Goal: Information Seeking & Learning: Learn about a topic

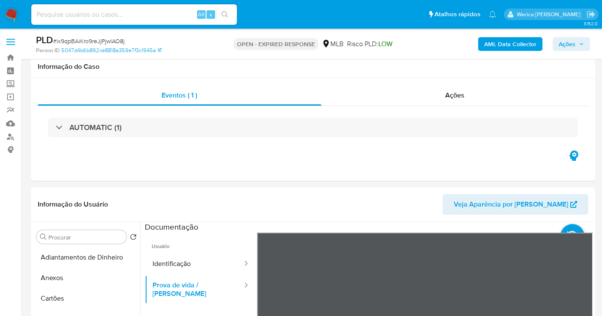
select select "10"
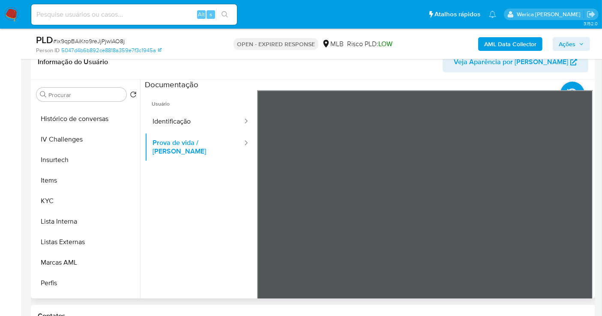
scroll to position [330, 0]
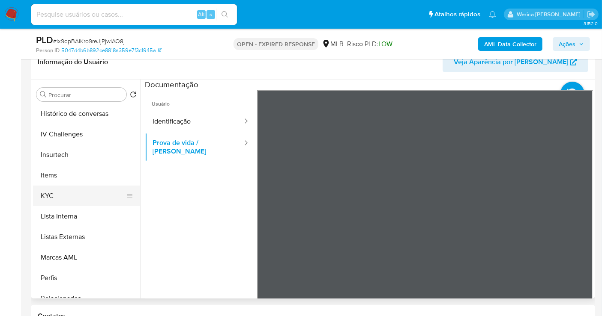
click at [78, 202] on button "KYC" at bounding box center [83, 196] width 100 height 21
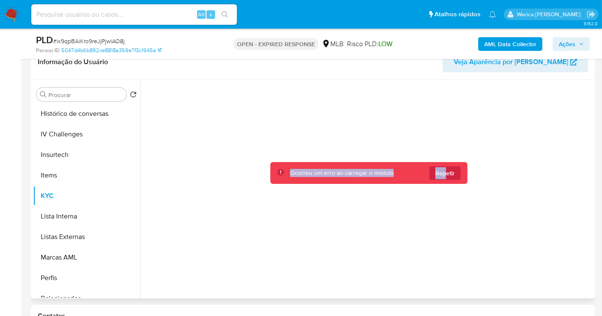
click at [443, 173] on span "Repetir" at bounding box center [444, 174] width 19 height 14
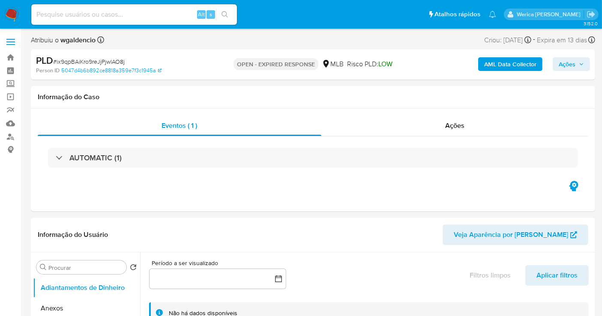
select select "10"
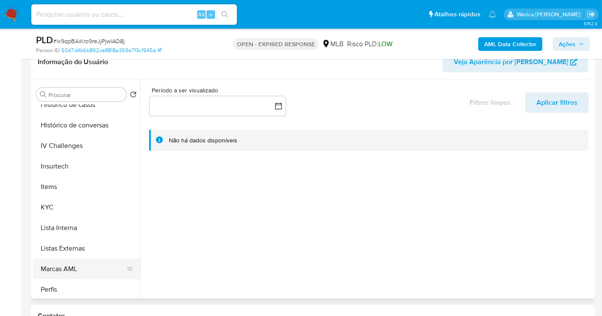
scroll to position [361, 0]
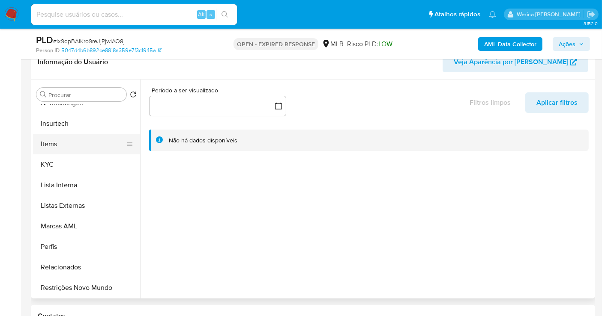
click at [72, 145] on button "Items" at bounding box center [83, 144] width 100 height 21
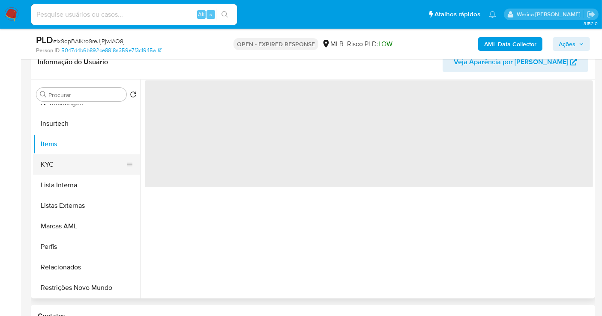
click at [80, 161] on button "KYC" at bounding box center [83, 165] width 100 height 21
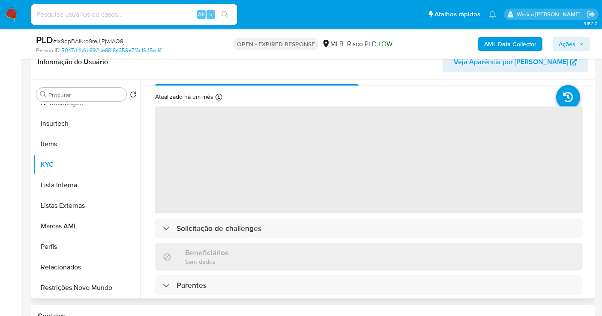
scroll to position [0, 0]
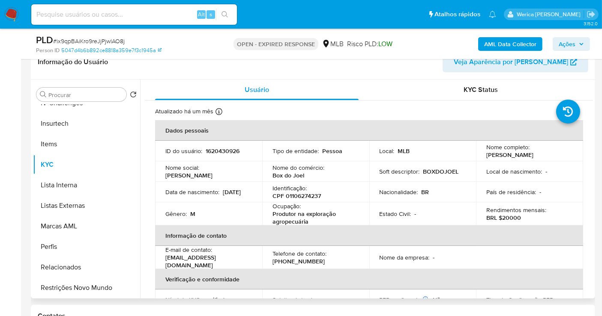
drag, startPoint x: 261, startPoint y: 185, endPoint x: 255, endPoint y: 185, distance: 5.6
click at [255, 185] on td "Data de nascimento : 15/06/1976" at bounding box center [208, 192] width 107 height 21
click at [304, 196] on p "CPF 01106274237" at bounding box center [296, 196] width 48 height 8
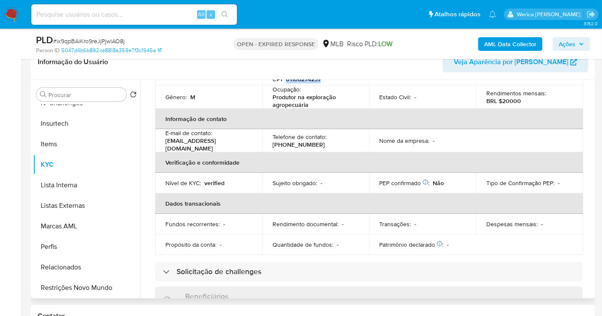
scroll to position [58, 0]
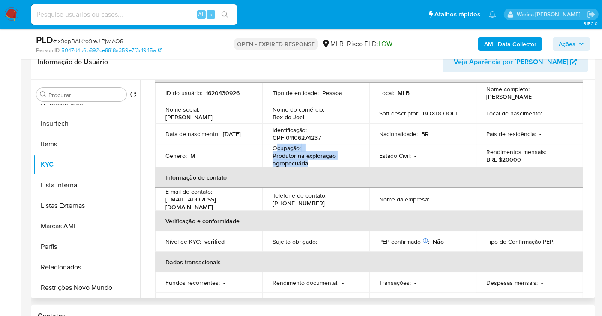
drag, startPoint x: 277, startPoint y: 147, endPoint x: 313, endPoint y: 162, distance: 38.4
click at [312, 163] on div "Ocupação : Produtor na exploração agropecuária" at bounding box center [315, 155] width 87 height 23
copy div "cupação : Produtor na exploração agropecuária"
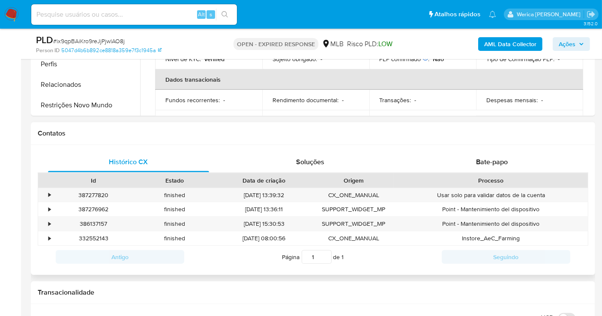
scroll to position [333, 0]
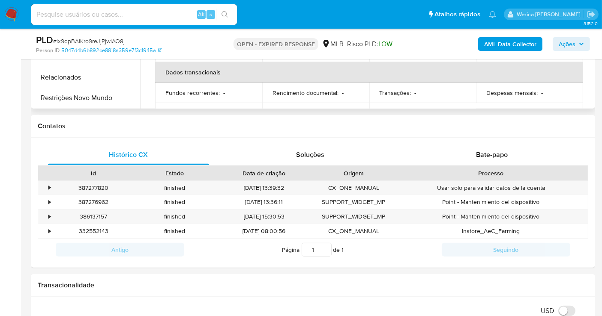
drag, startPoint x: 87, startPoint y: 102, endPoint x: 257, endPoint y: 99, distance: 169.6
click at [88, 102] on button "Restrições Novo Mundo" at bounding box center [86, 98] width 107 height 21
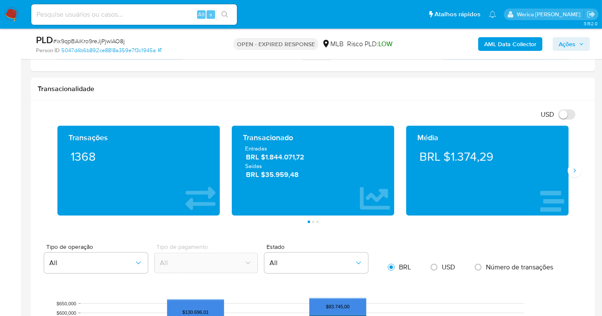
scroll to position [143, 0]
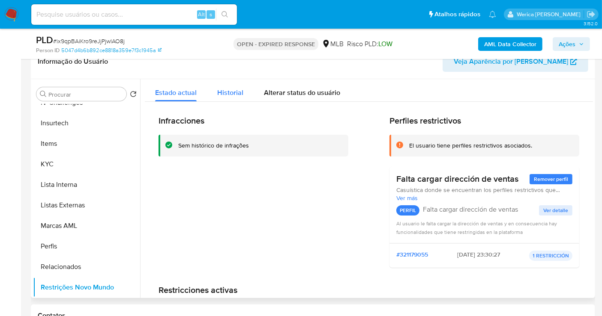
click at [226, 90] on span "Historial" at bounding box center [230, 93] width 26 height 10
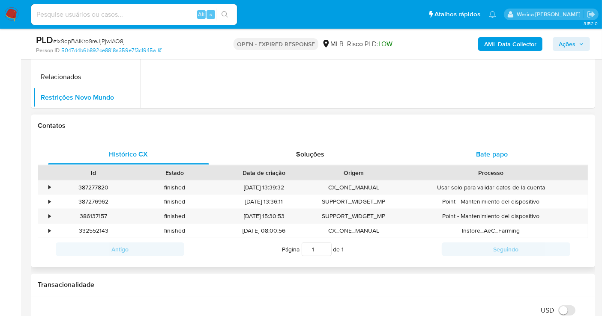
click at [486, 161] on div "Bate-papo" at bounding box center [491, 154] width 161 height 21
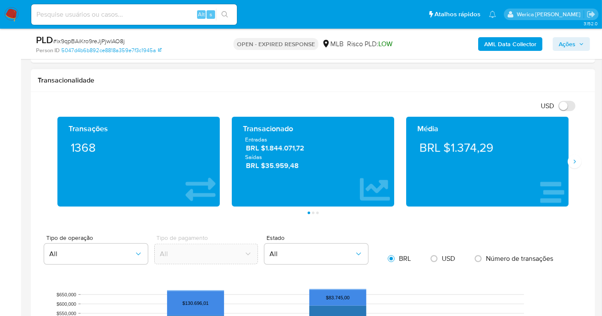
scroll to position [571, 0]
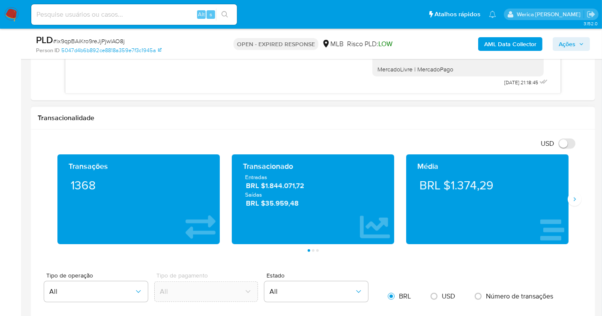
click at [576, 205] on div "Transações 1368 Transacionado Entradas BRL $1.844.071,72 Saídas BRL $35.959,48 …" at bounding box center [313, 204] width 550 height 98
click at [570, 193] on button "Siguiente" at bounding box center [574, 200] width 14 height 14
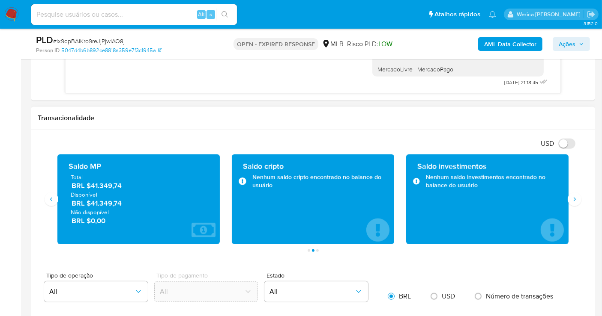
drag, startPoint x: 92, startPoint y: 186, endPoint x: 149, endPoint y: 190, distance: 57.5
click at [149, 190] on div "Total BRL $41.349,74 Disponível BRL $41.349,74 Não disponível BRL $0,00" at bounding box center [138, 199] width 149 height 52
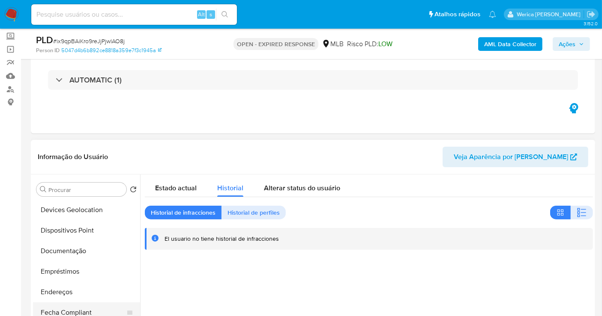
scroll to position [171, 0]
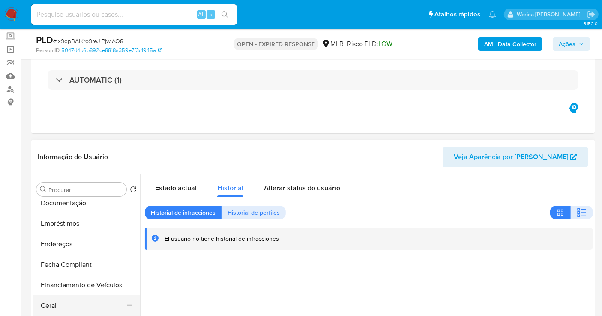
click at [78, 295] on ul "Adiantamentos de Dinheiro Anexos Cartões Contas Bancárias Dados Modificados Det…" at bounding box center [86, 296] width 107 height 193
drag, startPoint x: 83, startPoint y: 304, endPoint x: 91, endPoint y: 302, distance: 8.0
click at [85, 304] on button "Geral" at bounding box center [83, 306] width 100 height 21
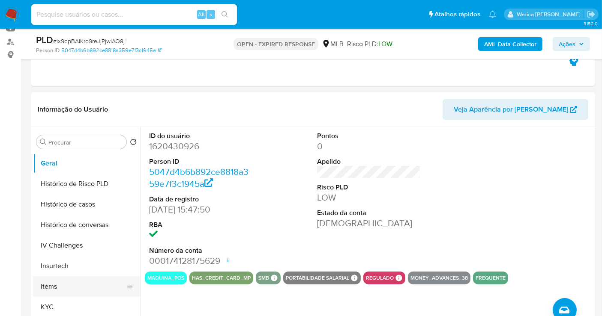
scroll to position [314, 0]
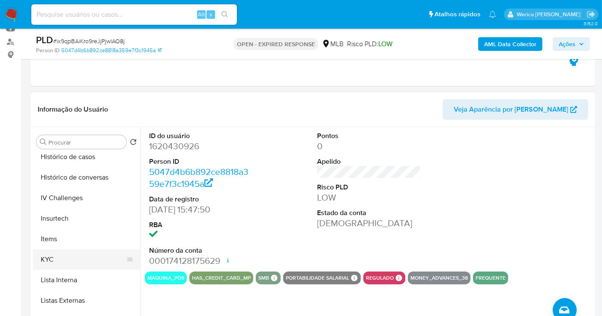
click at [69, 253] on button "KYC" at bounding box center [83, 260] width 100 height 21
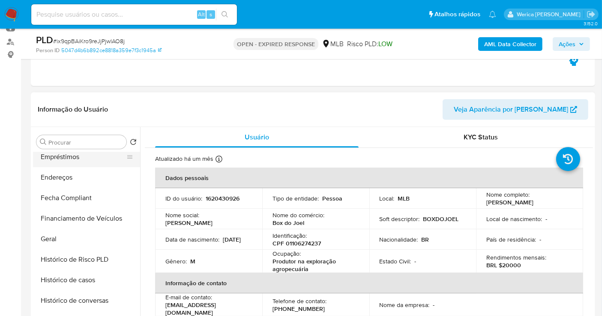
scroll to position [123, 0]
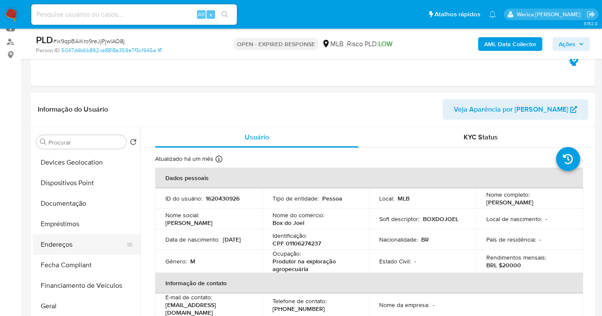
drag, startPoint x: 95, startPoint y: 242, endPoint x: 106, endPoint y: 243, distance: 11.6
click at [95, 244] on button "Endereços" at bounding box center [83, 245] width 100 height 21
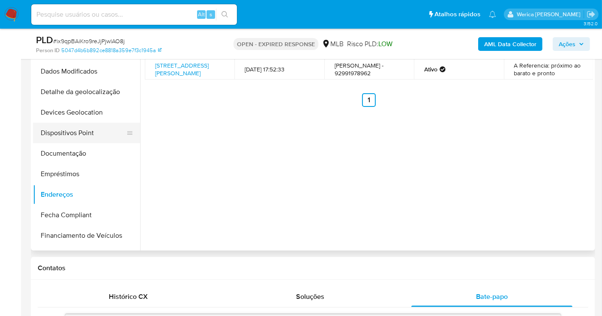
scroll to position [48, 0]
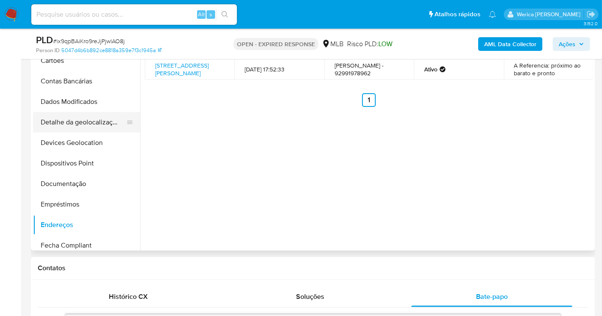
drag, startPoint x: 89, startPoint y: 124, endPoint x: 95, endPoint y: 124, distance: 5.6
click at [90, 124] on button "Detalhe da geolocalização" at bounding box center [83, 122] width 100 height 21
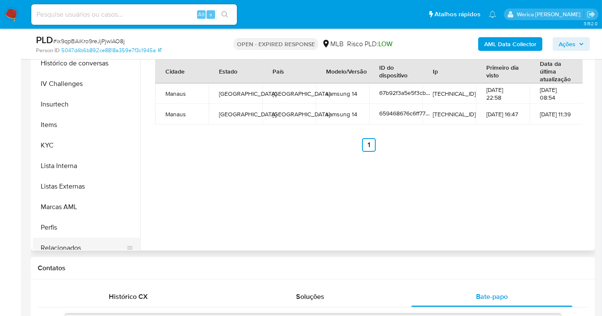
click at [88, 239] on button "Relacionados" at bounding box center [83, 248] width 100 height 21
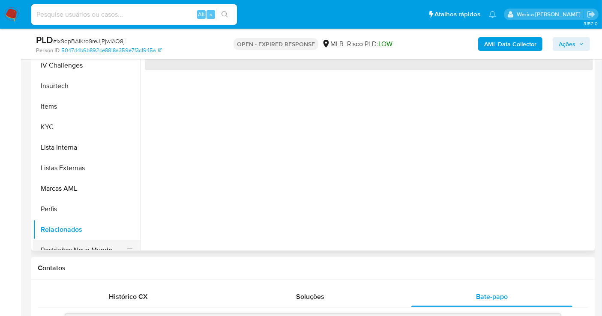
scroll to position [361, 0]
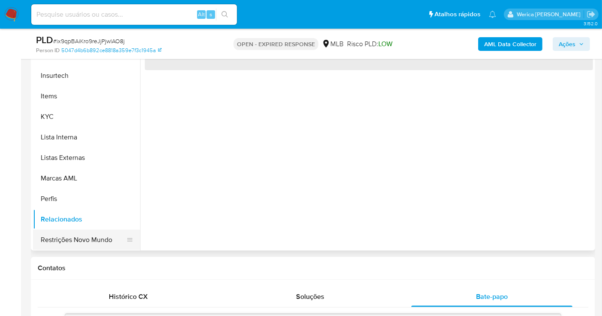
click at [87, 239] on button "Restrições Novo Mundo" at bounding box center [83, 240] width 100 height 21
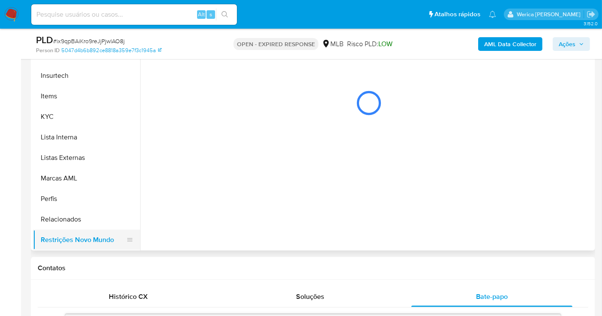
click at [94, 239] on button "Restrições Novo Mundo" at bounding box center [83, 240] width 100 height 21
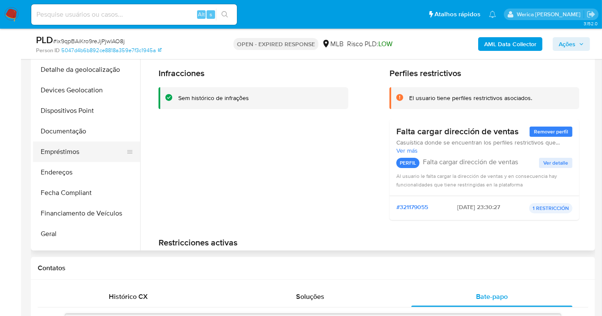
scroll to position [76, 0]
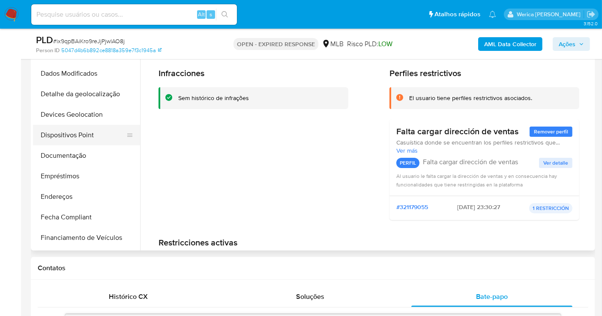
click at [87, 128] on button "Dispositivos Point" at bounding box center [83, 135] width 100 height 21
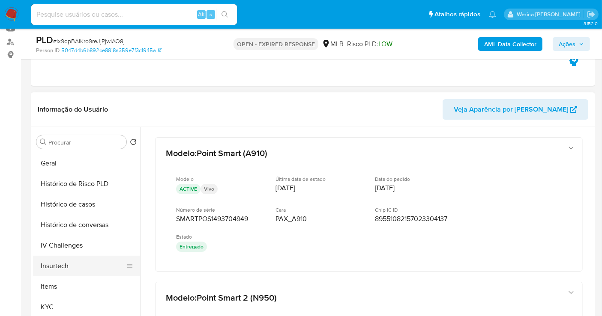
scroll to position [266, 0]
click at [58, 309] on button "KYC" at bounding box center [83, 308] width 100 height 21
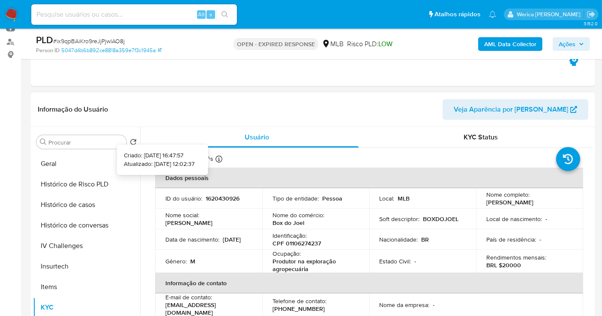
click at [219, 158] on icon at bounding box center [218, 159] width 7 height 7
click at [218, 158] on icon at bounding box center [218, 159] width 7 height 7
click at [219, 158] on icon at bounding box center [218, 159] width 7 height 7
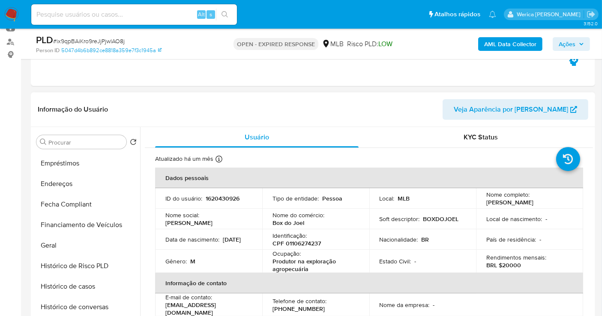
scroll to position [171, 0]
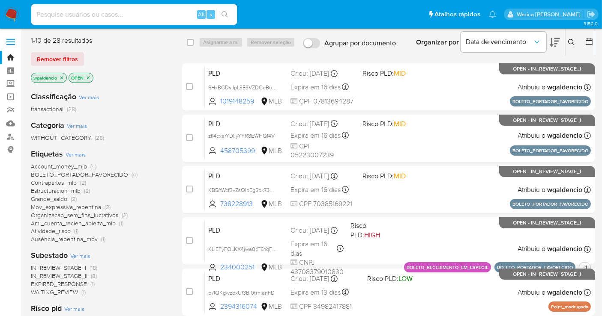
click at [566, 47] on button at bounding box center [572, 42] width 14 height 10
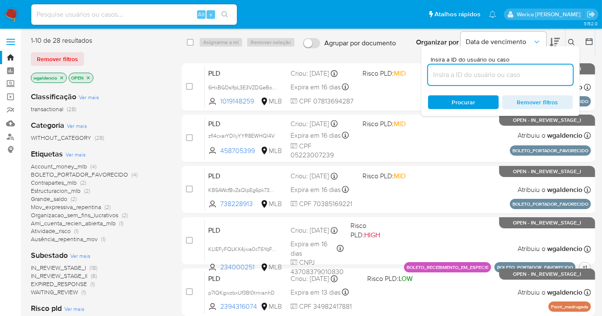
drag, startPoint x: 522, startPoint y: 76, endPoint x: 519, endPoint y: 70, distance: 6.7
click at [521, 75] on input at bounding box center [500, 74] width 145 height 11
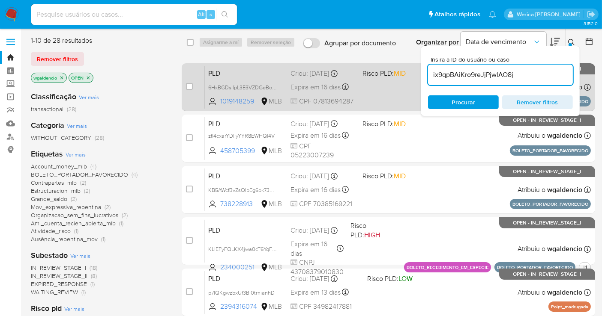
type input "ix9qpBAiKro9reJjPjwlAO8j"
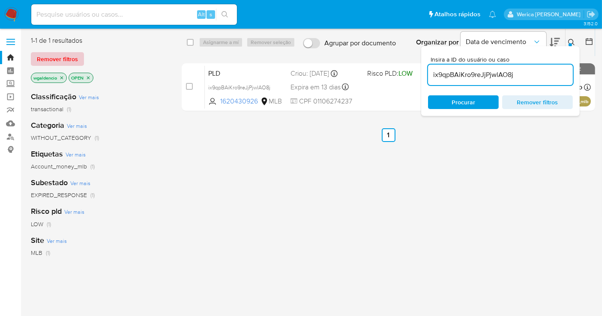
click at [60, 65] on span "Remover filtros" at bounding box center [57, 59] width 41 height 12
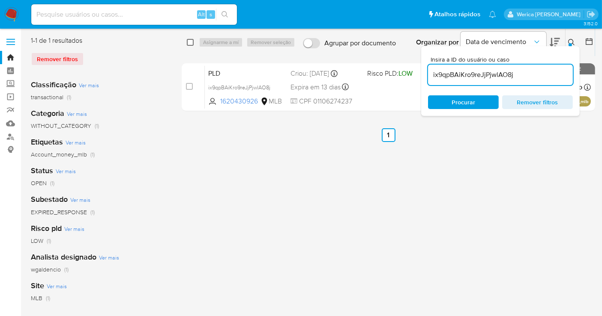
click at [191, 42] on input "checkbox" at bounding box center [190, 42] width 7 height 7
checkbox input "true"
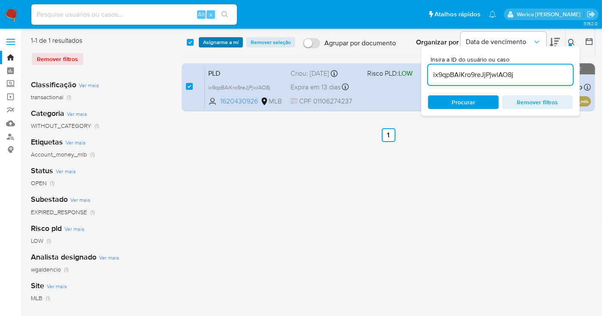
click at [214, 44] on span "Asignarme a mí" at bounding box center [221, 42] width 36 height 9
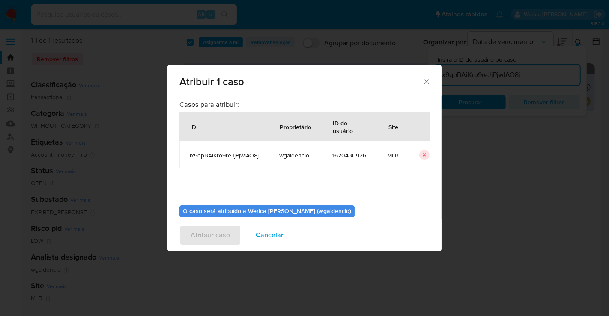
click at [258, 186] on div "Casos para atribuir: ID Proprietário ID do usuário Site ix9qpBAiKro9reJjPjwlAO8…" at bounding box center [304, 149] width 250 height 98
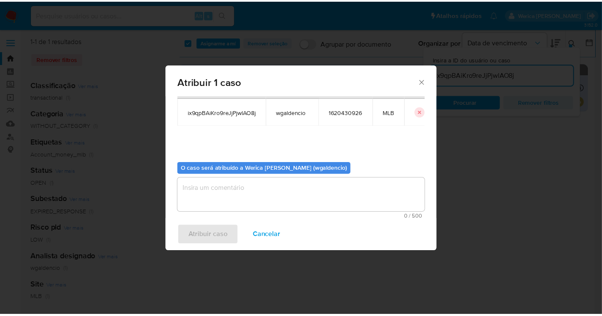
scroll to position [44, 0]
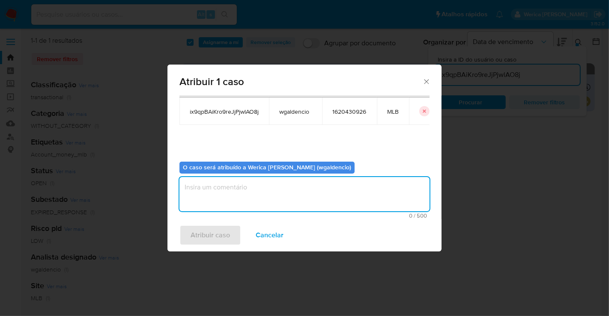
click at [255, 209] on textarea "assign-modal" at bounding box center [304, 194] width 250 height 34
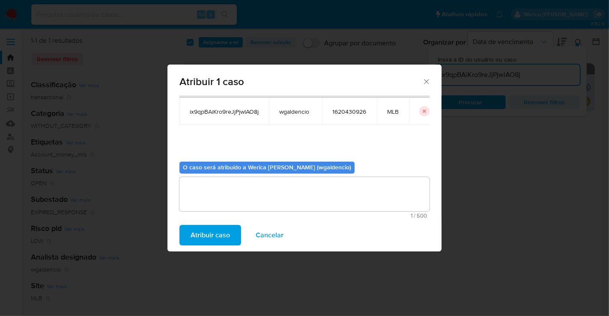
click at [212, 239] on span "Atribuir caso" at bounding box center [210, 235] width 39 height 19
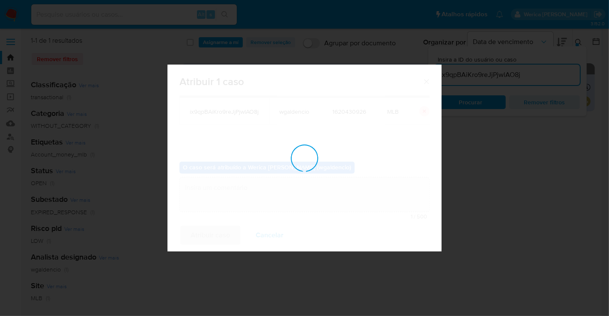
checkbox input "false"
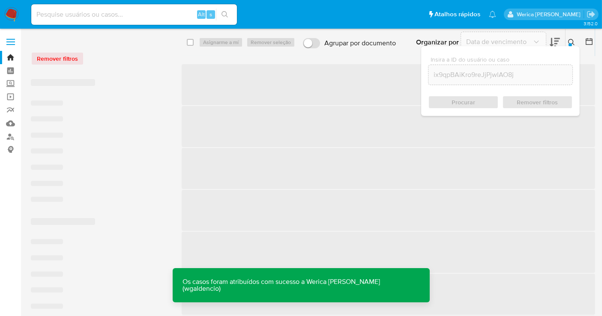
click at [402, 109] on span "‌" at bounding box center [388, 126] width 413 height 41
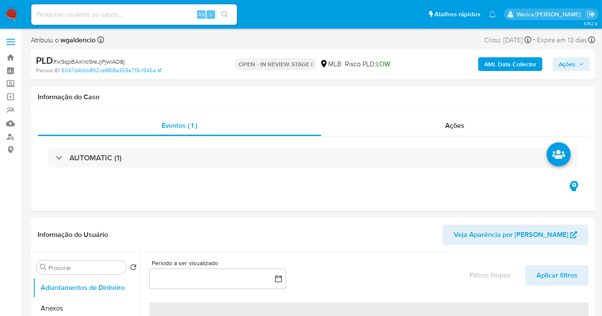
select select "10"
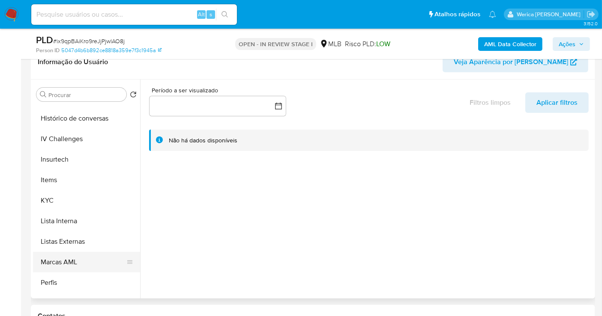
scroll to position [361, 0]
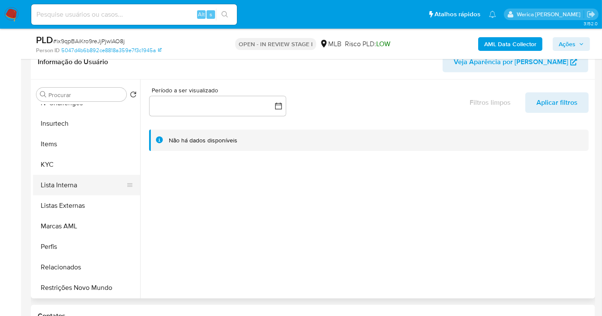
drag, startPoint x: 67, startPoint y: 168, endPoint x: 67, endPoint y: 179, distance: 10.7
click at [67, 176] on ul "Adiantamentos de Dinheiro Anexos Cartões Contas Bancárias Dados Modificados Det…" at bounding box center [86, 201] width 107 height 193
click at [86, 158] on button "KYC" at bounding box center [83, 165] width 100 height 21
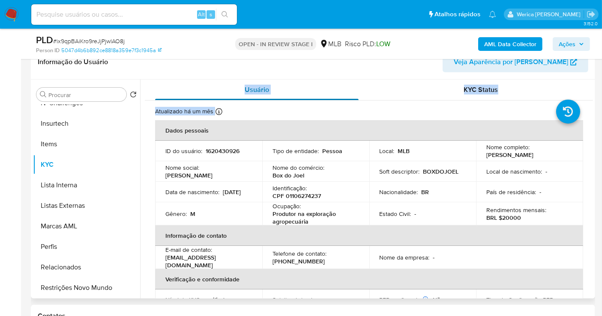
click at [226, 116] on div "Atualizado há um mês Criado: 02/01/2024 16:47:57 Atualizado: 15/07/2025 12:02:37" at bounding box center [201, 112] width 93 height 11
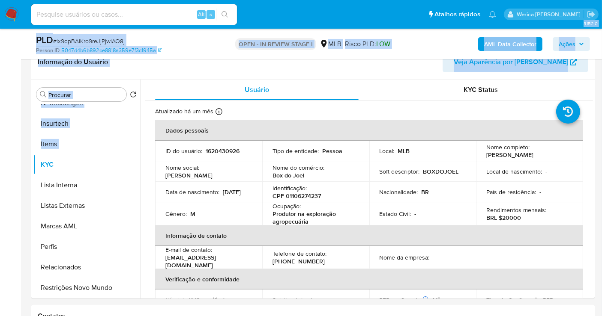
drag, startPoint x: 20, startPoint y: 165, endPoint x: 9, endPoint y: 168, distance: 11.6
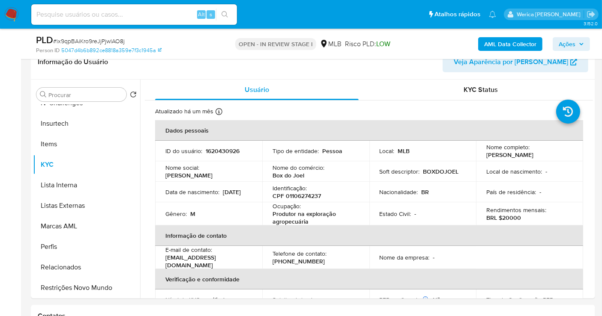
drag, startPoint x: 192, startPoint y: 182, endPoint x: 0, endPoint y: 177, distance: 192.3
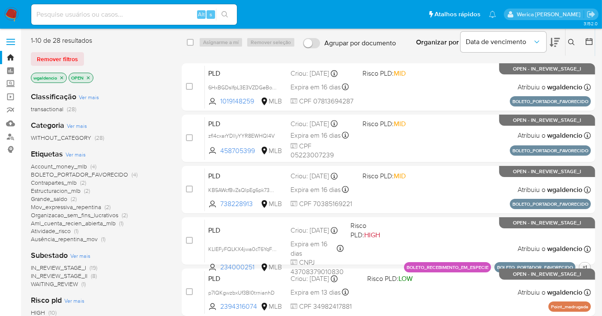
click at [2, 200] on aside "Bandeja Painel Screening Pesquisa em Listas Watchlist Ferramentas Operações em …" at bounding box center [10, 305] width 21 height 610
drag, startPoint x: 106, startPoint y: 54, endPoint x: 128, endPoint y: 89, distance: 41.2
click at [128, 89] on div "1-10 de 28 resultados Remover filtros wgaldencio OPEN Classificação Ver mais tr…" at bounding box center [99, 206] width 137 height 340
click at [126, 115] on div "Classificação Ver mais transactional (28) Categoria Ver mais WITHOUT_CATEGORY (…" at bounding box center [99, 230] width 137 height 291
drag, startPoint x: 105, startPoint y: 69, endPoint x: 105, endPoint y: 74, distance: 5.2
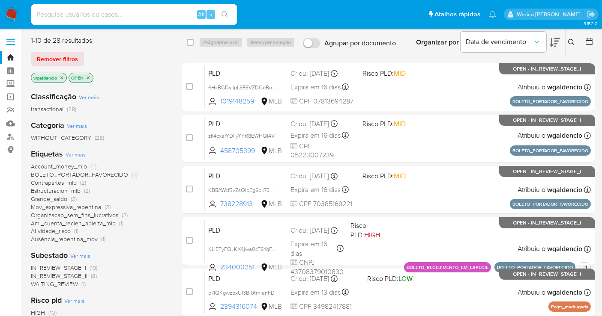
click at [122, 72] on div "1-10 de 28 resultados Remover filtros wgaldencio OPEN" at bounding box center [99, 60] width 137 height 49
drag, startPoint x: 84, startPoint y: 1, endPoint x: 129, endPoint y: 251, distance: 253.7
click at [129, 251] on div "Subestado Ver mais IN_REVIEW_STAGE_I (19) IN_REVIEW_STAGE_II (8) WAITING_REVIEW…" at bounding box center [99, 270] width 137 height 38
click at [112, 136] on div "WITHOUT_CATEGORY (28)" at bounding box center [99, 138] width 137 height 8
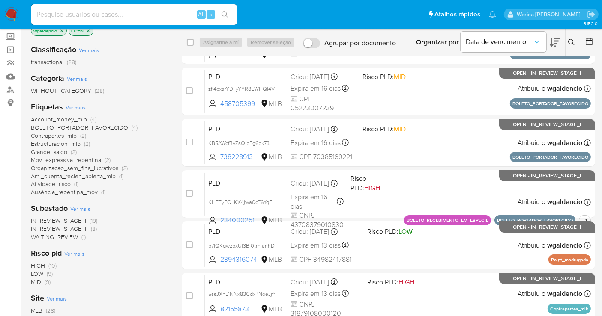
scroll to position [48, 0]
click at [87, 219] on span "IN_REVIEW_STAGE_I (19)" at bounding box center [64, 221] width 66 height 8
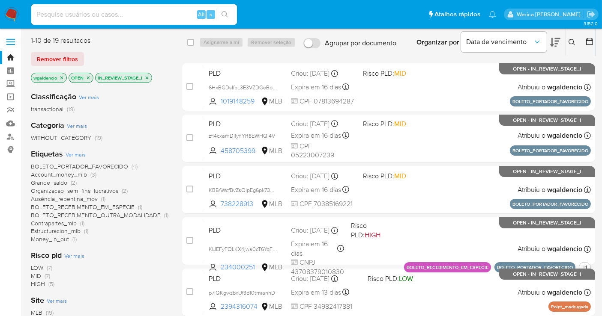
click at [104, 189] on span "Organizacao_sem_fins_lucrativos" at bounding box center [74, 191] width 87 height 9
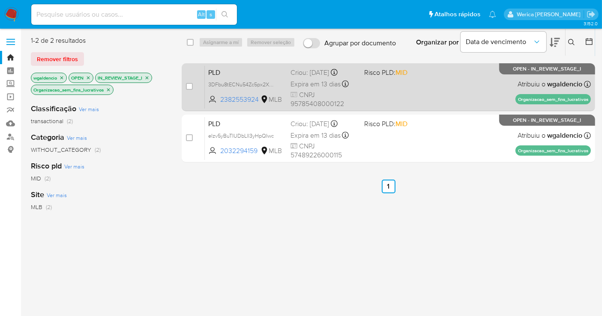
click at [439, 86] on div "PLD 3DFbu8tECNu54Zc5px2XQDTk 2382553924 MLB Risco PLD: MID Criou: 12/07/2025 Cr…" at bounding box center [398, 87] width 386 height 43
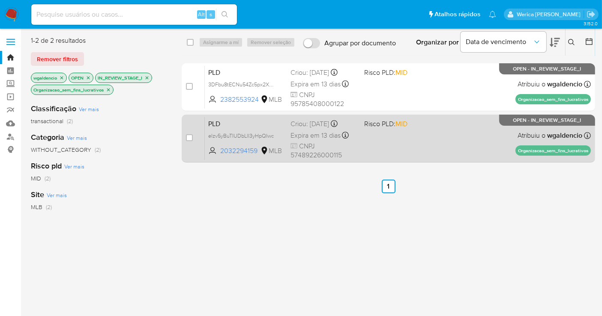
click at [404, 134] on div "PLD elzv5yBuTIUDbLlI3yHpQIwc 2032294159 MLB Risco PLD: MID Criou: 12/07/2025 Cr…" at bounding box center [398, 138] width 386 height 43
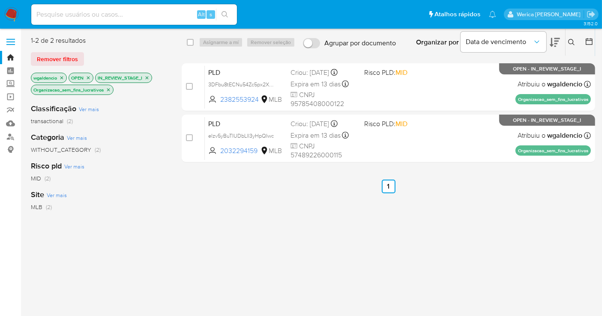
click at [109, 86] on p "Organizacao_sem_fins_lucrativos" at bounding box center [72, 89] width 82 height 9
click at [109, 88] on icon "close-filter" at bounding box center [108, 89] width 5 height 5
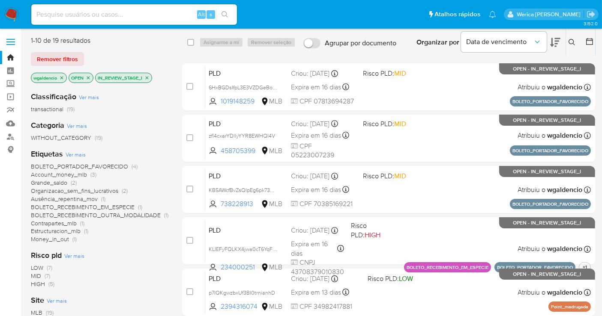
click at [86, 229] on span "(1)" at bounding box center [86, 231] width 4 height 9
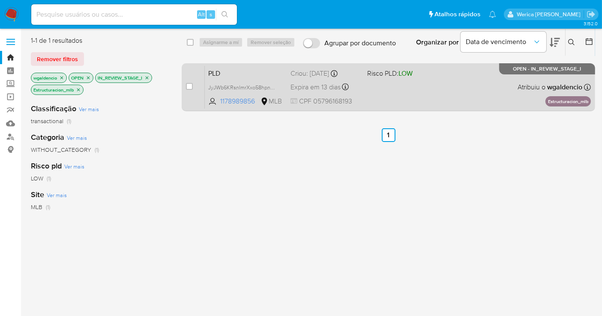
click at [398, 95] on div "PLD JyJWb6KRsnImrXxo58hpnbE8 1178989856 MLB Risco PLD: LOW Criou: 12/07/2025 Cr…" at bounding box center [398, 87] width 386 height 43
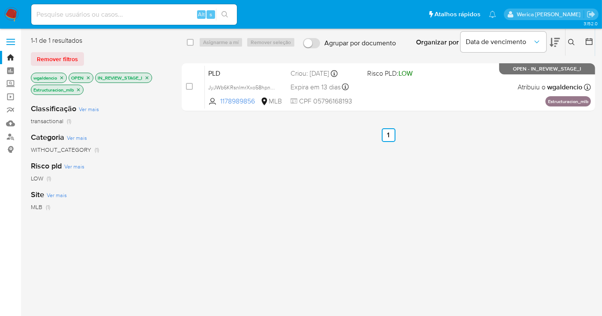
click at [79, 91] on icon "close-filter" at bounding box center [78, 89] width 5 height 5
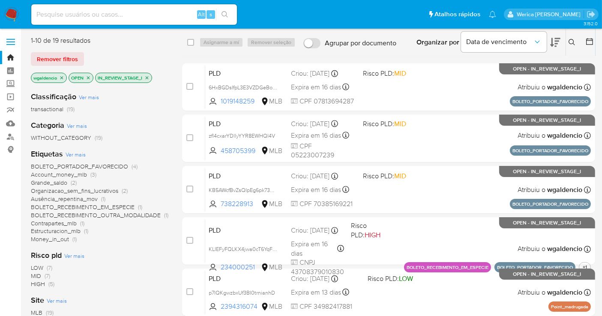
click at [73, 242] on span "(1)" at bounding box center [74, 239] width 4 height 9
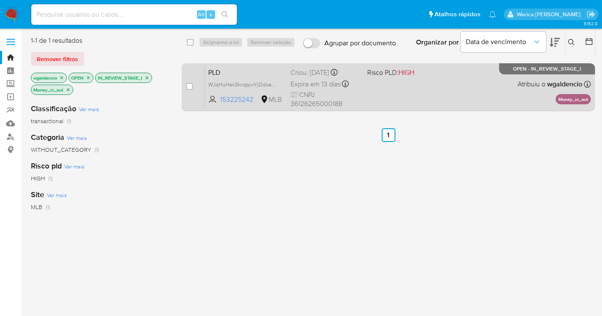
click at [359, 95] on span "CNPJ 36126265000188" at bounding box center [325, 99] width 70 height 18
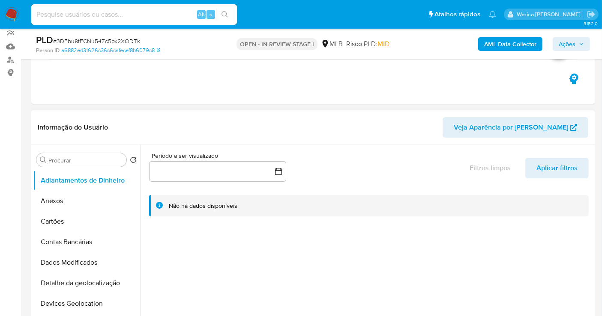
select select "10"
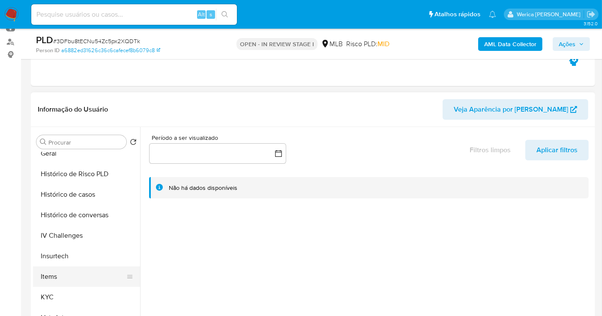
scroll to position [285, 0]
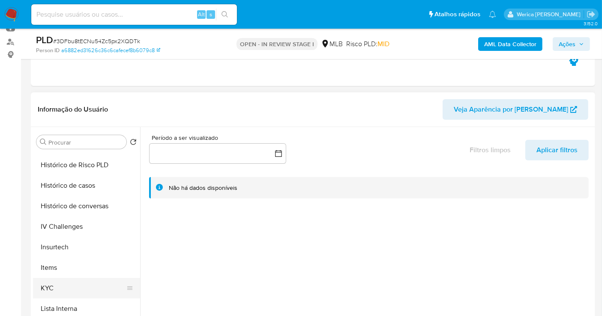
click at [73, 293] on button "KYC" at bounding box center [83, 288] width 100 height 21
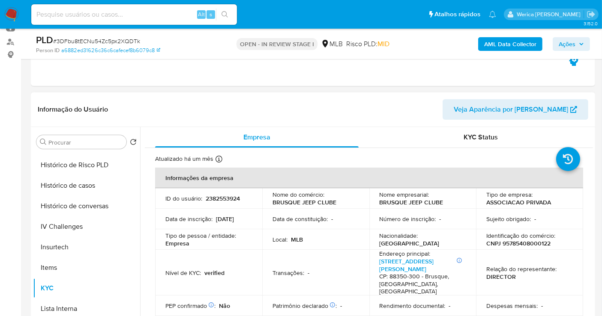
click at [224, 199] on p "2382553924" at bounding box center [223, 199] width 34 height 8
click at [225, 199] on p "2382553924" at bounding box center [223, 199] width 34 height 8
click at [226, 198] on p "2382553924" at bounding box center [223, 199] width 34 height 8
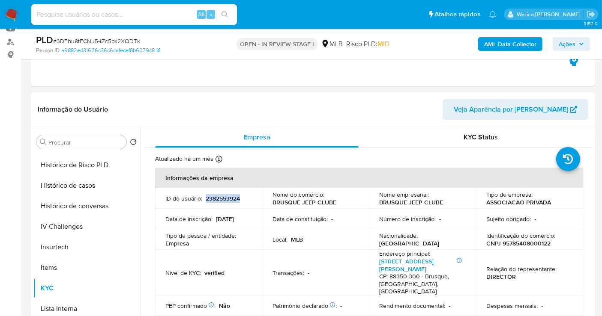
click at [225, 198] on p "2382553924" at bounding box center [223, 199] width 34 height 8
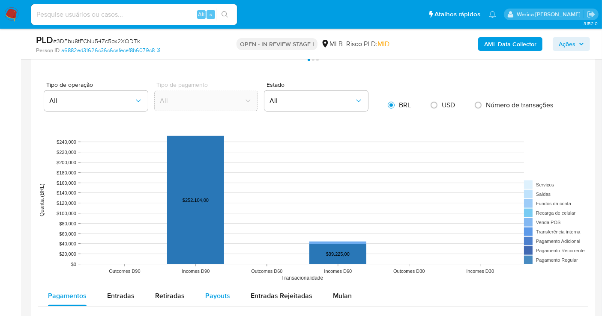
scroll to position [761, 0]
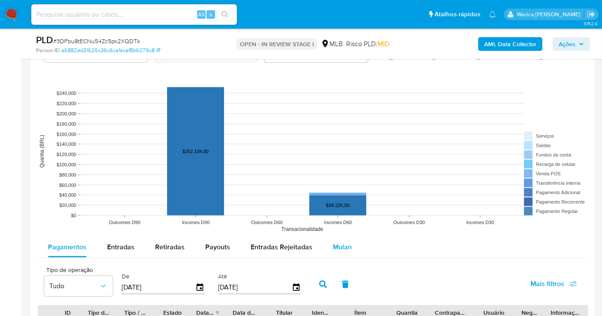
click at [350, 246] on button "Mulan" at bounding box center [341, 247] width 39 height 21
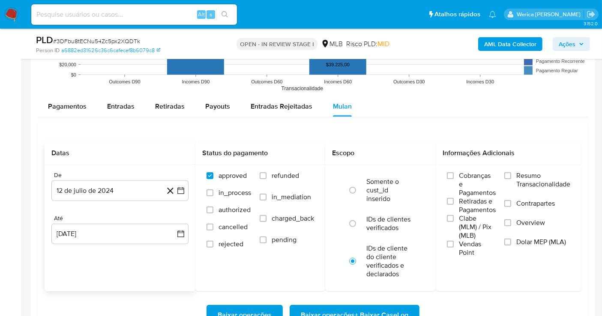
scroll to position [904, 0]
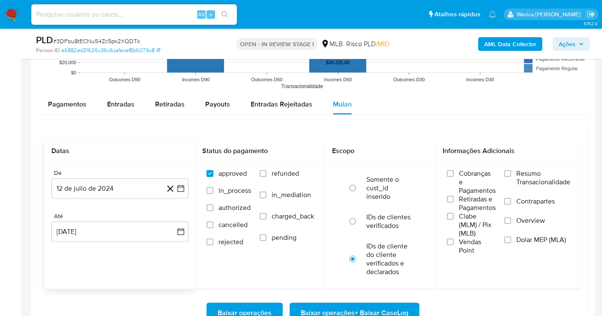
click at [126, 213] on div "Até" at bounding box center [119, 217] width 137 height 8
click at [122, 185] on button "12 de julio de 2024" at bounding box center [119, 189] width 137 height 21
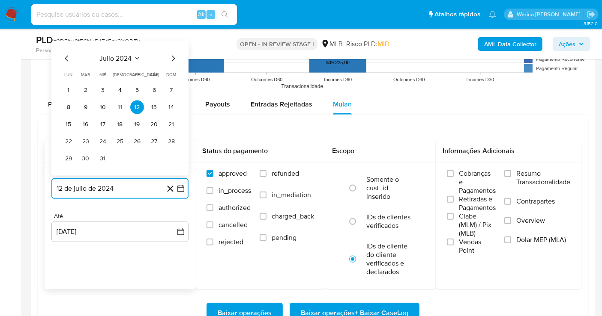
click at [123, 57] on span "julio 2024" at bounding box center [116, 58] width 32 height 9
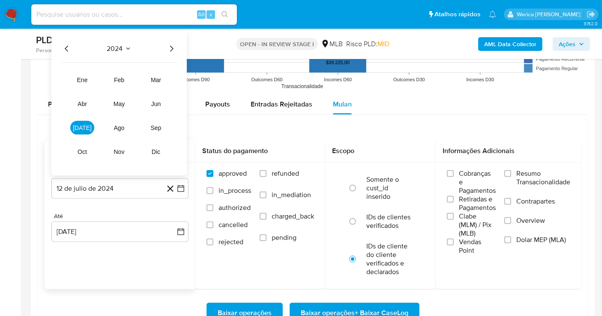
click at [168, 46] on icon "Año siguiente" at bounding box center [171, 49] width 10 height 10
click at [122, 102] on span "may" at bounding box center [118, 104] width 11 height 7
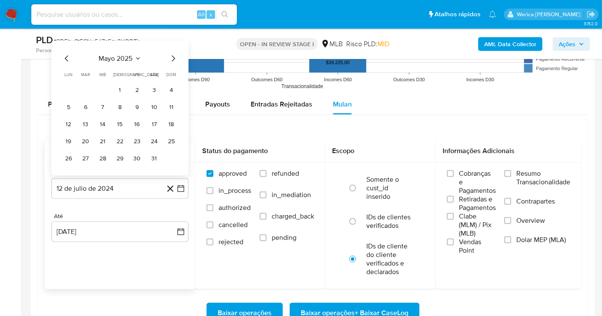
click at [111, 92] on tr "1 2 3 4" at bounding box center [120, 91] width 116 height 14
click at [119, 87] on button "1" at bounding box center [120, 91] width 14 height 14
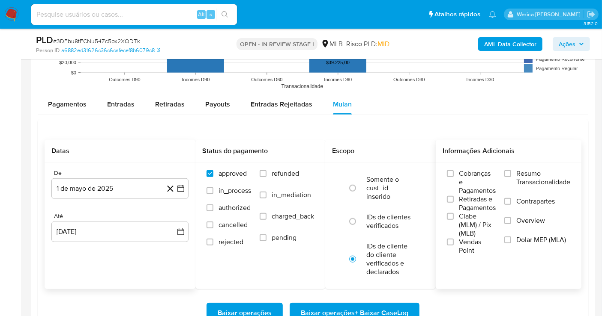
click at [474, 223] on span "Clabe (MLM) / Pix (MLB)" at bounding box center [477, 225] width 37 height 26
click at [453, 220] on input "Clabe (MLM) / Pix (MLB)" at bounding box center [450, 216] width 7 height 7
click at [474, 242] on span "Vendas Point" at bounding box center [477, 246] width 37 height 17
click at [453, 242] on input "Vendas Point" at bounding box center [450, 242] width 7 height 7
click at [470, 205] on span "Retiradas e Pagamentos" at bounding box center [477, 203] width 37 height 17
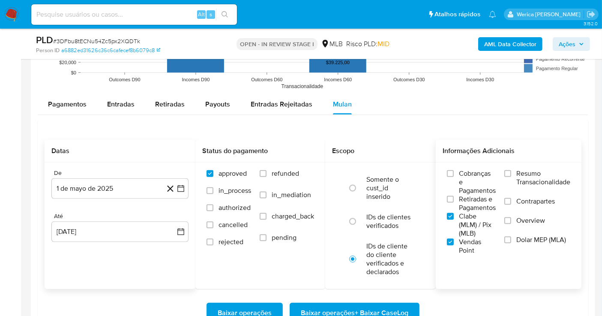
click at [453, 203] on input "Retiradas e Pagamentos" at bounding box center [450, 199] width 7 height 7
click at [479, 180] on span "Cobranças e Pagamentos" at bounding box center [477, 183] width 37 height 26
click at [453, 177] on input "Cobranças e Pagamentos" at bounding box center [450, 173] width 7 height 7
click at [534, 185] on span "Resumo Transacionalidade" at bounding box center [543, 178] width 54 height 17
click at [511, 177] on input "Resumo Transacionalidade" at bounding box center [507, 173] width 7 height 7
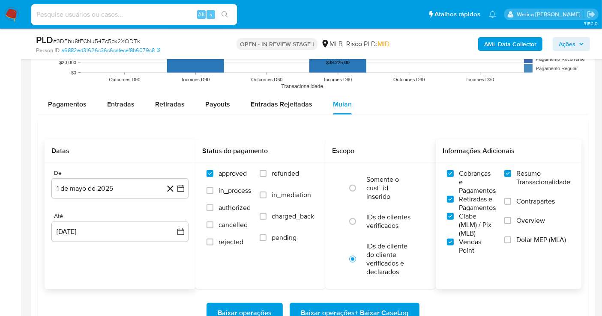
click at [531, 205] on label "Contrapartes" at bounding box center [537, 206] width 66 height 19
click at [511, 205] on input "Contrapartes" at bounding box center [507, 201] width 7 height 7
click at [525, 236] on span "Dolar MEP (MLA)" at bounding box center [541, 240] width 50 height 9
click at [511, 237] on input "Dolar MEP (MLA)" at bounding box center [507, 240] width 7 height 7
click at [519, 219] on span "Overview" at bounding box center [530, 221] width 29 height 9
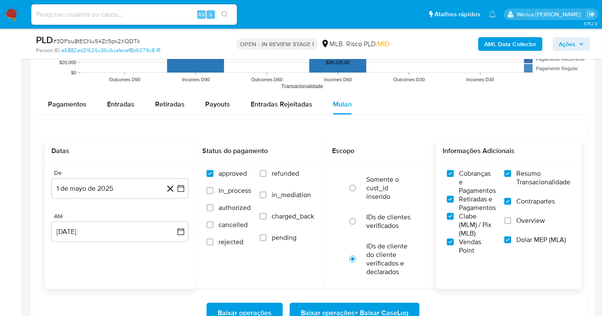
click at [511, 219] on input "Overview" at bounding box center [507, 221] width 7 height 7
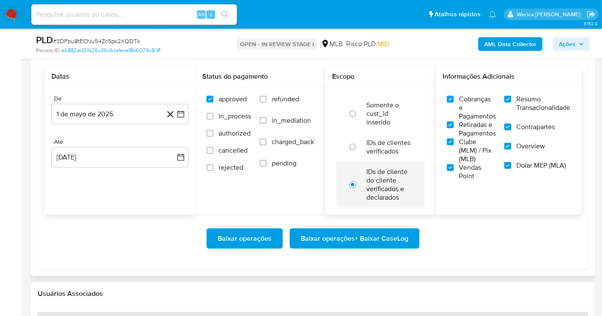
scroll to position [990, 0]
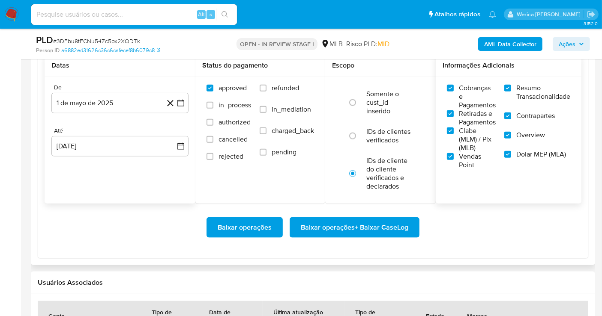
click at [358, 228] on span "Baixar operações + Baixar CaseLog" at bounding box center [354, 227] width 107 height 19
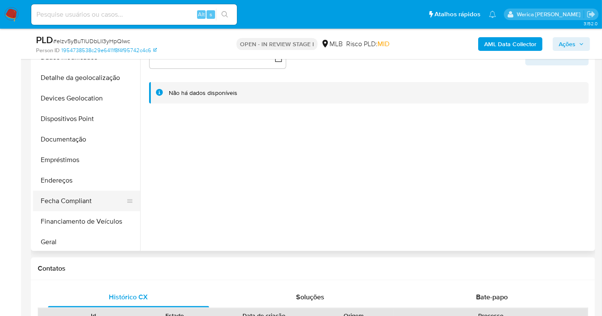
scroll to position [95, 0]
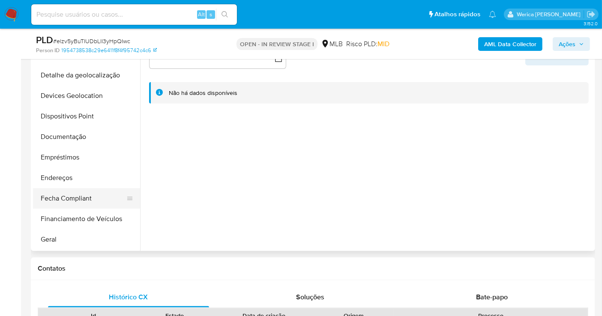
select select "10"
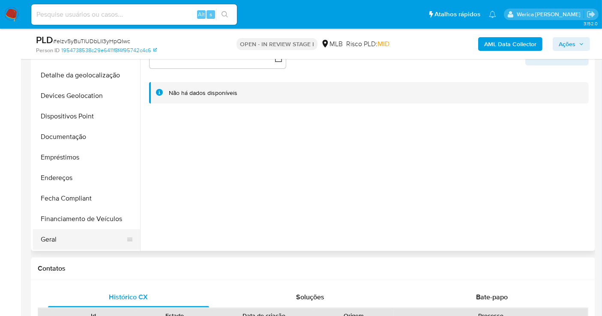
click at [79, 240] on button "Geral" at bounding box center [83, 240] width 100 height 21
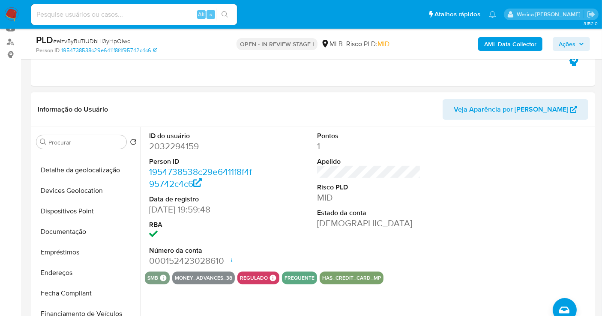
click at [159, 145] on dd "2032294159" at bounding box center [201, 146] width 104 height 12
copy dd "2032294159"
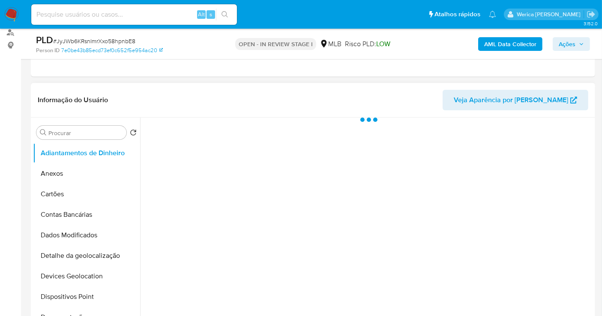
scroll to position [143, 0]
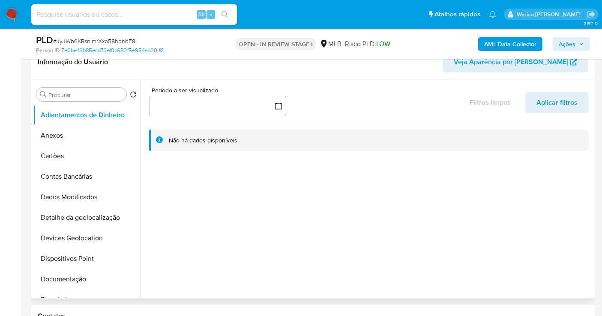
select select "10"
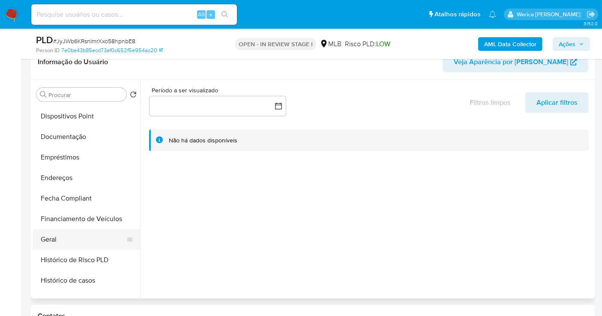
click at [75, 232] on button "Geral" at bounding box center [83, 240] width 100 height 21
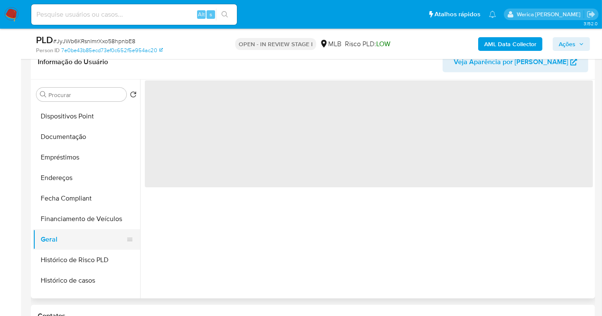
click at [77, 230] on button "Geral" at bounding box center [83, 240] width 100 height 21
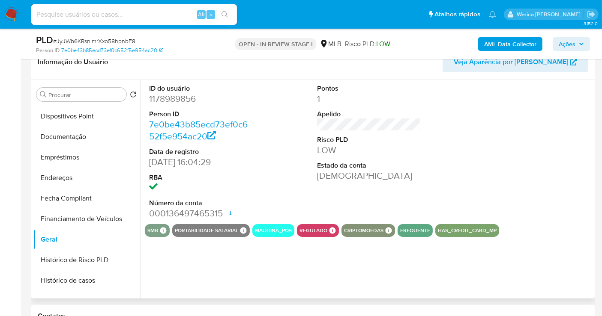
click at [184, 95] on dd "1178989856" at bounding box center [201, 99] width 104 height 12
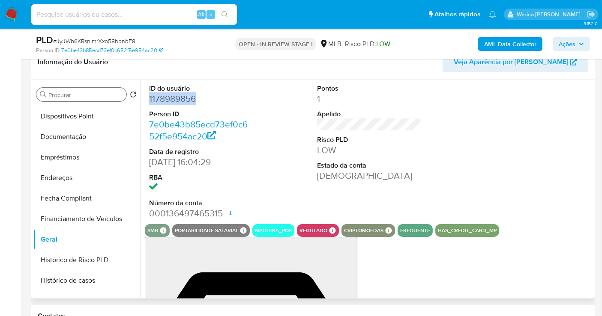
copy dd "1178989856"
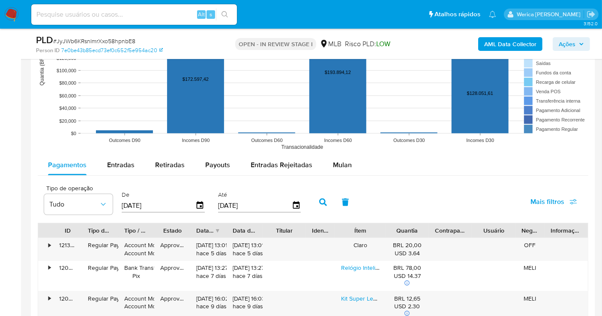
scroll to position [856, 0]
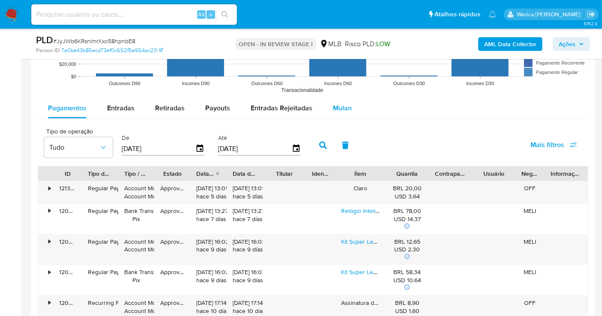
click at [324, 104] on button "Mulan" at bounding box center [341, 108] width 39 height 21
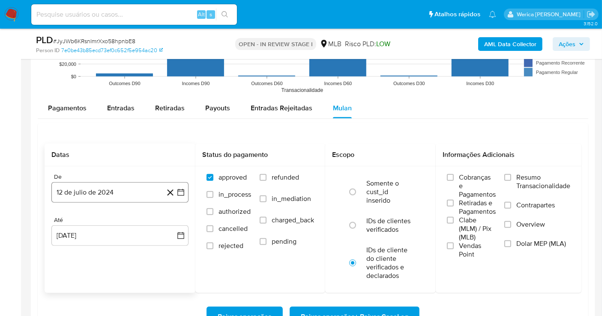
click at [120, 189] on button "12 de julio de 2024" at bounding box center [119, 192] width 137 height 21
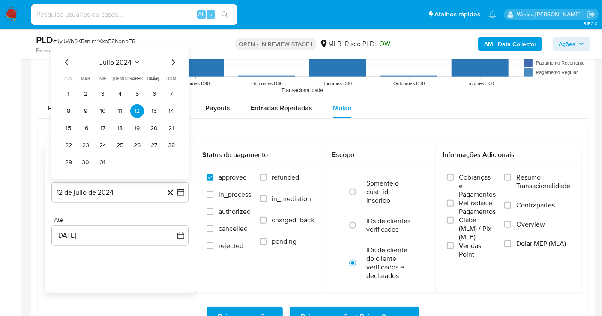
click at [129, 62] on span "julio 2024" at bounding box center [116, 62] width 32 height 9
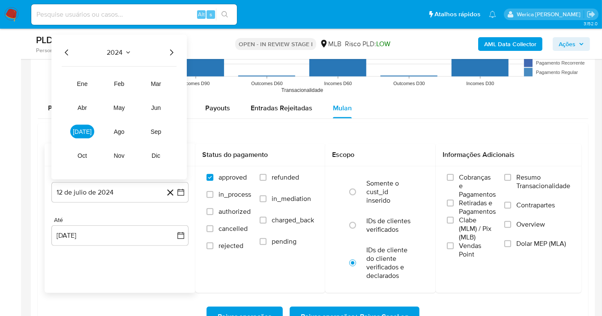
click at [173, 45] on div "2024 2024 ene feb mar abr may jun [DATE] ago sep oct nov dic" at bounding box center [118, 107] width 135 height 145
click at [172, 48] on icon "Año siguiente" at bounding box center [171, 53] width 10 height 10
click at [158, 105] on span "jun" at bounding box center [156, 107] width 10 height 7
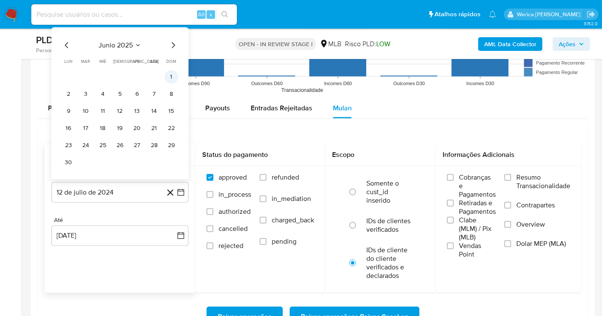
click at [169, 78] on button "1" at bounding box center [171, 77] width 14 height 14
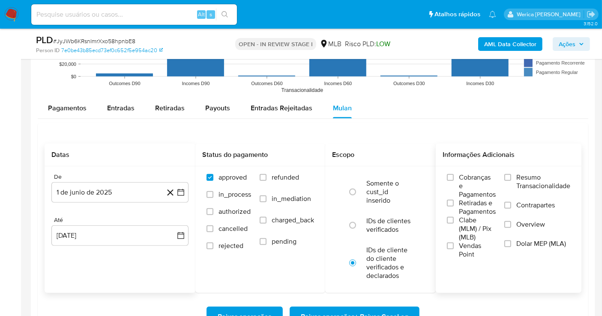
drag, startPoint x: 467, startPoint y: 251, endPoint x: 464, endPoint y: 226, distance: 25.9
click at [465, 251] on span "Vendas Point" at bounding box center [477, 250] width 37 height 17
click at [464, 224] on span "Clabe (MLM) / Pix (MLB)" at bounding box center [477, 229] width 37 height 26
click at [453, 224] on input "Clabe (MLM) / Pix (MLB)" at bounding box center [450, 220] width 7 height 7
click at [464, 207] on span "Retiradas e Pagamentos" at bounding box center [477, 207] width 37 height 17
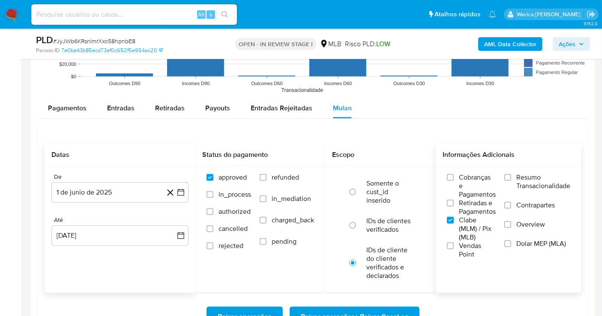
click at [453, 207] on input "Retiradas e Pagamentos" at bounding box center [450, 203] width 7 height 7
click at [464, 180] on span "Cobranças e Pagamentos" at bounding box center [477, 186] width 37 height 26
click at [453, 180] on input "Cobranças e Pagamentos" at bounding box center [450, 177] width 7 height 7
click at [528, 179] on span "Resumo Transacionalidade" at bounding box center [543, 181] width 54 height 17
click at [511, 179] on input "Resumo Transacionalidade" at bounding box center [507, 177] width 7 height 7
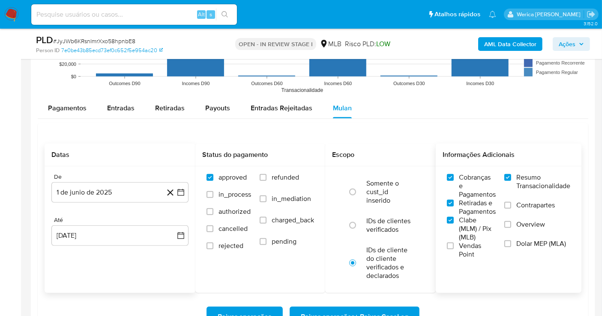
click at [531, 205] on span "Contrapartes" at bounding box center [535, 205] width 39 height 9
click at [511, 205] on input "Contrapartes" at bounding box center [507, 205] width 7 height 7
click at [524, 234] on label "Overview" at bounding box center [537, 230] width 66 height 19
click at [511, 228] on input "Overview" at bounding box center [507, 224] width 7 height 7
click at [513, 257] on div "Cobranças e Pagamentos Retiradas e Pagamentos Clabe (MLM) / Pix (MLB) Vendas Po…" at bounding box center [509, 216] width 146 height 99
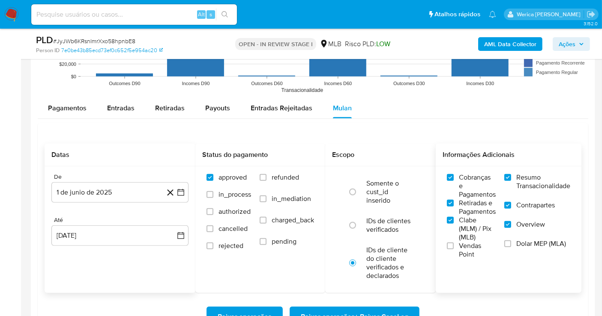
click at [513, 251] on label "Dolar MEP (MLA)" at bounding box center [537, 249] width 66 height 19
click at [511, 248] on input "Dolar MEP (MLA)" at bounding box center [507, 244] width 7 height 7
click at [470, 255] on span "Vendas Point" at bounding box center [477, 250] width 37 height 17
click at [453, 250] on input "Vendas Point" at bounding box center [450, 246] width 7 height 7
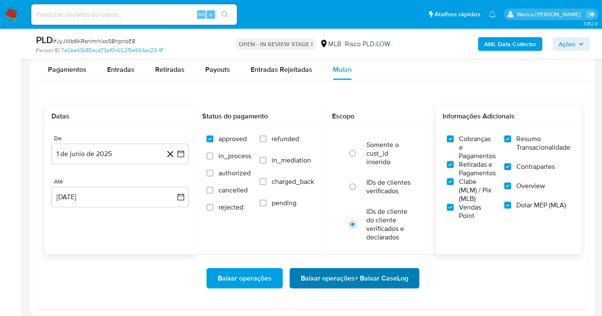
scroll to position [904, 0]
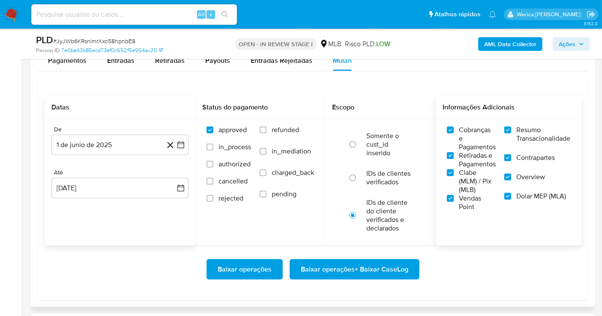
click at [374, 268] on span "Baixar operações + Baixar CaseLog" at bounding box center [354, 269] width 107 height 19
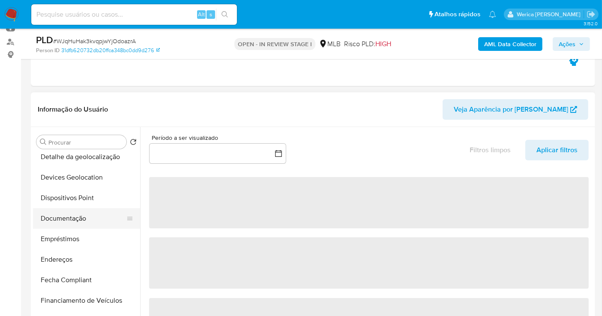
scroll to position [143, 0]
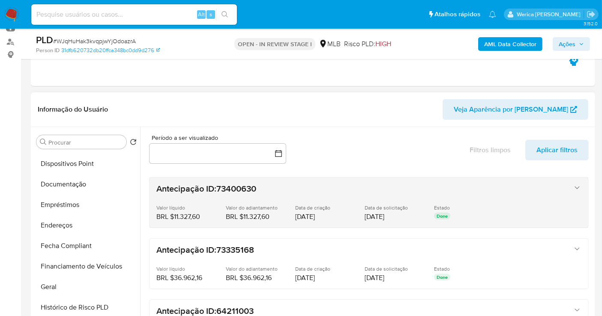
select select "10"
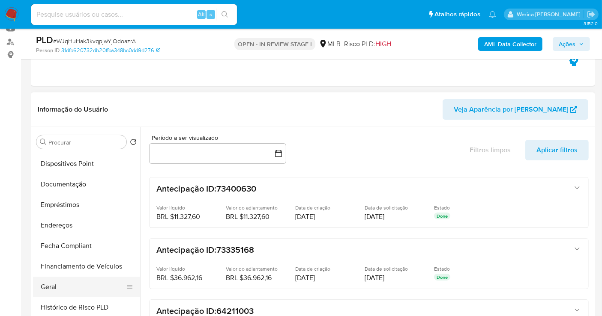
click at [68, 286] on button "Geral" at bounding box center [83, 287] width 100 height 21
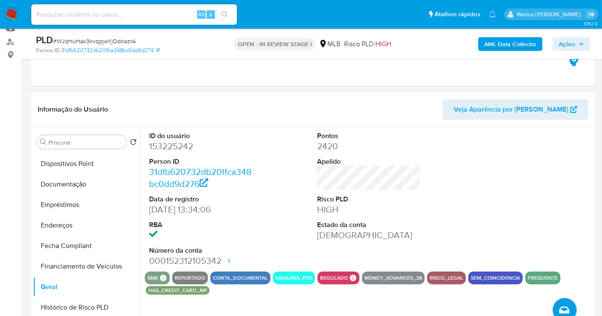
click at [167, 147] on dd "153225242" at bounding box center [201, 146] width 104 height 12
copy dd "153225242"
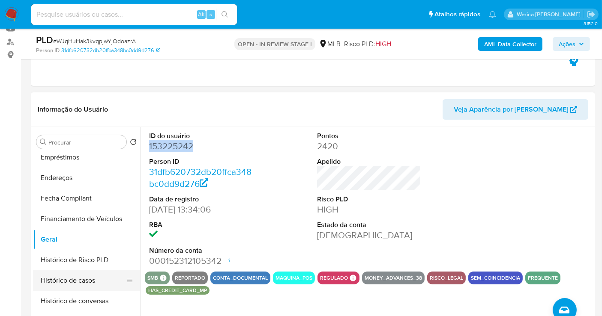
click at [72, 280] on button "Histórico de casos" at bounding box center [83, 281] width 100 height 21
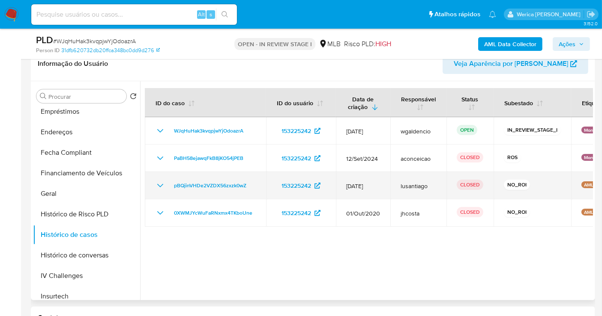
scroll to position [143, 0]
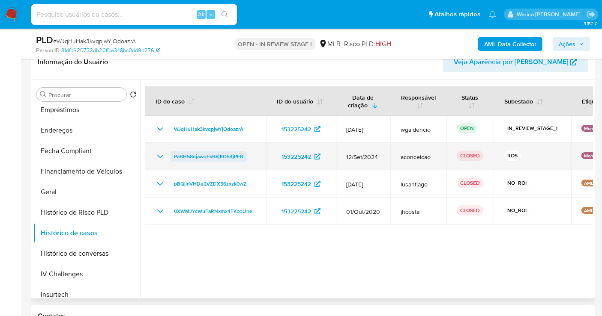
click at [195, 152] on span "PaBH58ejawqFkB8jKO54jPEB" at bounding box center [208, 157] width 69 height 10
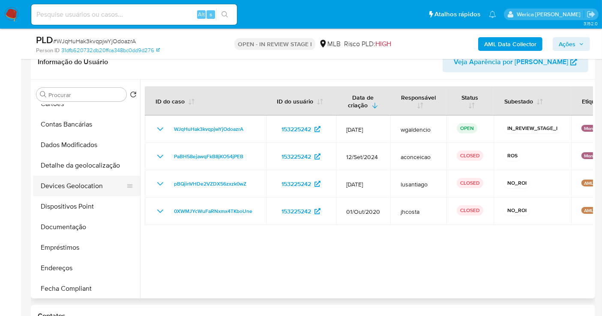
scroll to position [48, 0]
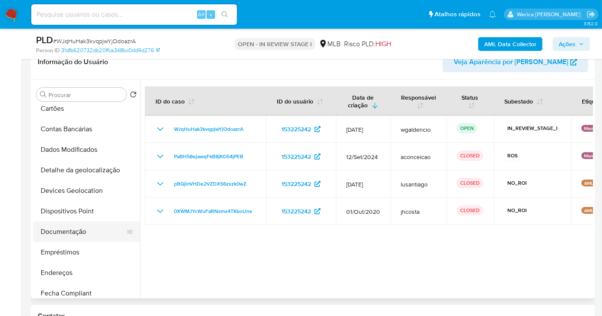
drag, startPoint x: 81, startPoint y: 231, endPoint x: 95, endPoint y: 221, distance: 17.7
click at [81, 231] on button "Documentação" at bounding box center [83, 232] width 100 height 21
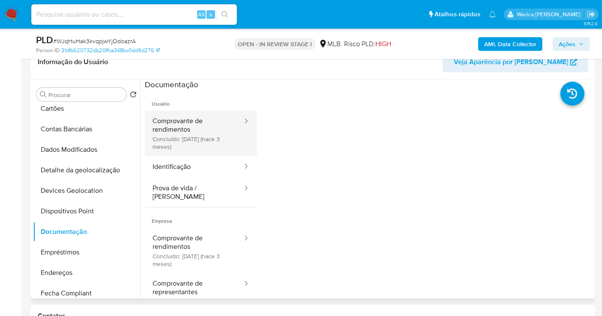
click at [197, 136] on button "Comprovante de rendimentos Concluído: 27/05/2025 (hace 3 meses)" at bounding box center [194, 133] width 98 height 45
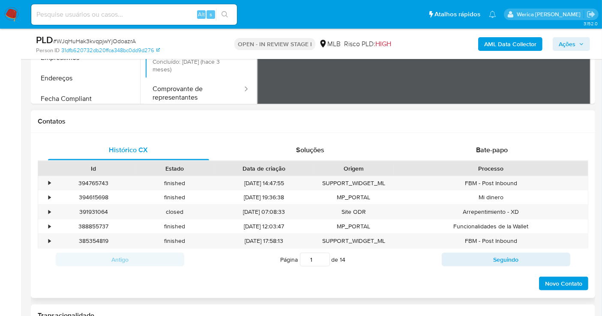
scroll to position [336, 0]
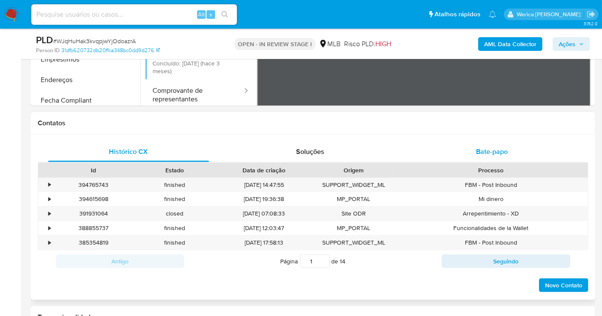
click at [491, 144] on div "Bate-papo" at bounding box center [491, 152] width 161 height 21
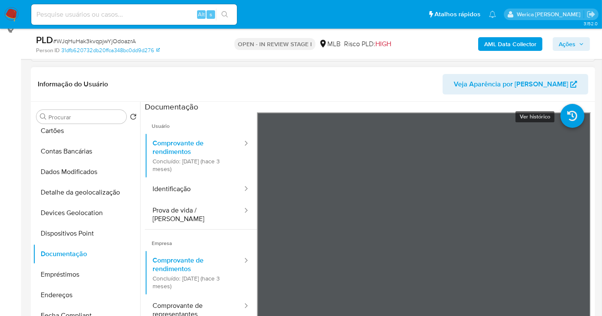
scroll to position [98, 0]
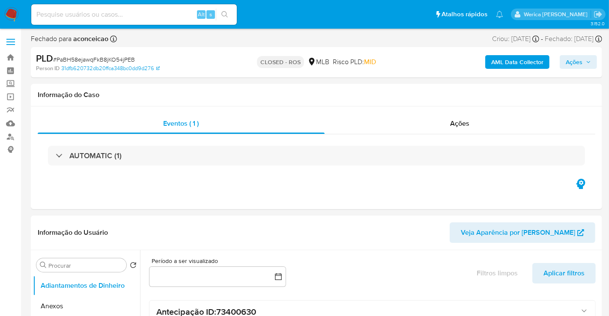
select select "10"
click at [450, 133] on div "Eventos ( 1 ) Ações AUTOMATIC (1)" at bounding box center [313, 145] width 550 height 64
click at [450, 122] on span "Ações" at bounding box center [454, 124] width 19 height 10
